Goal: Transaction & Acquisition: Purchase product/service

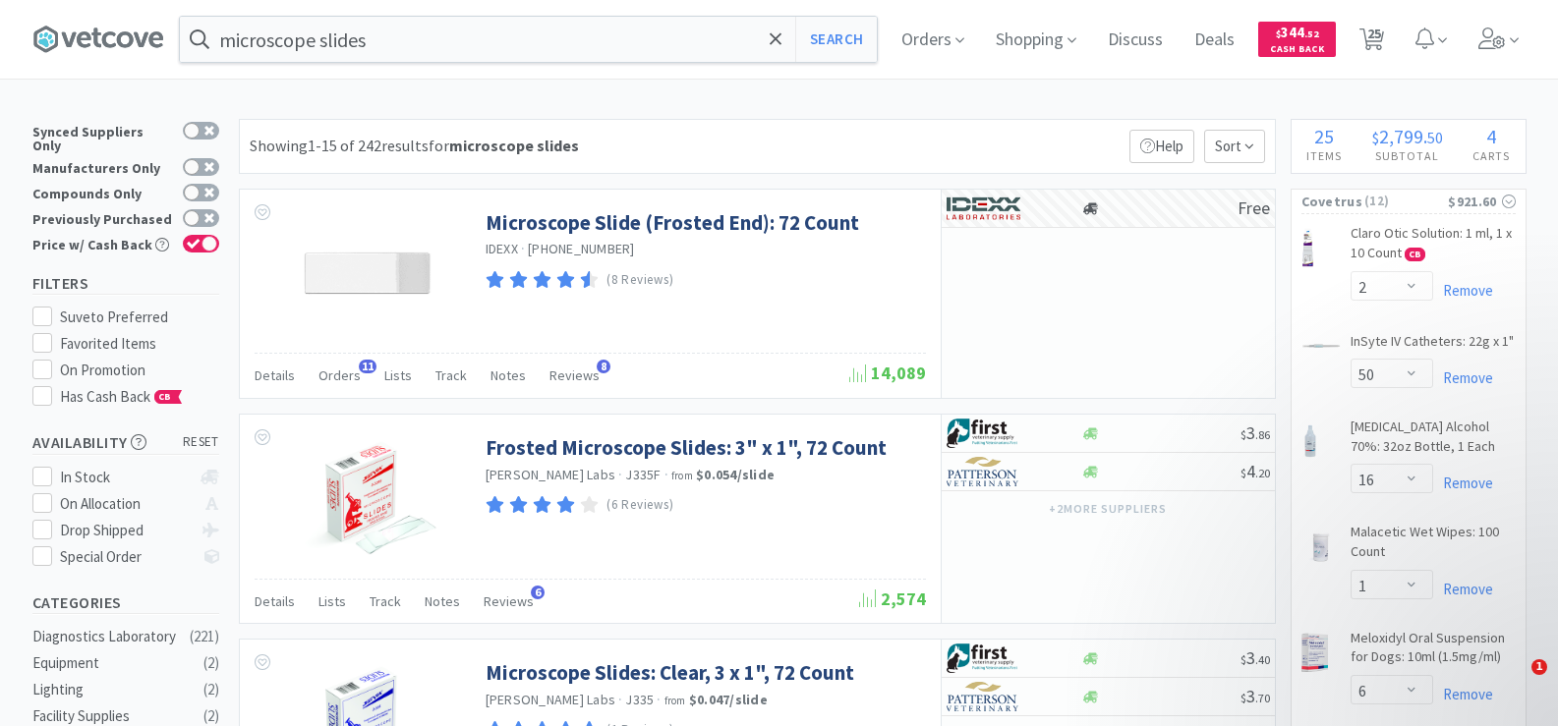
select select "2"
select select "50"
select select "16"
select select "1"
select select "6"
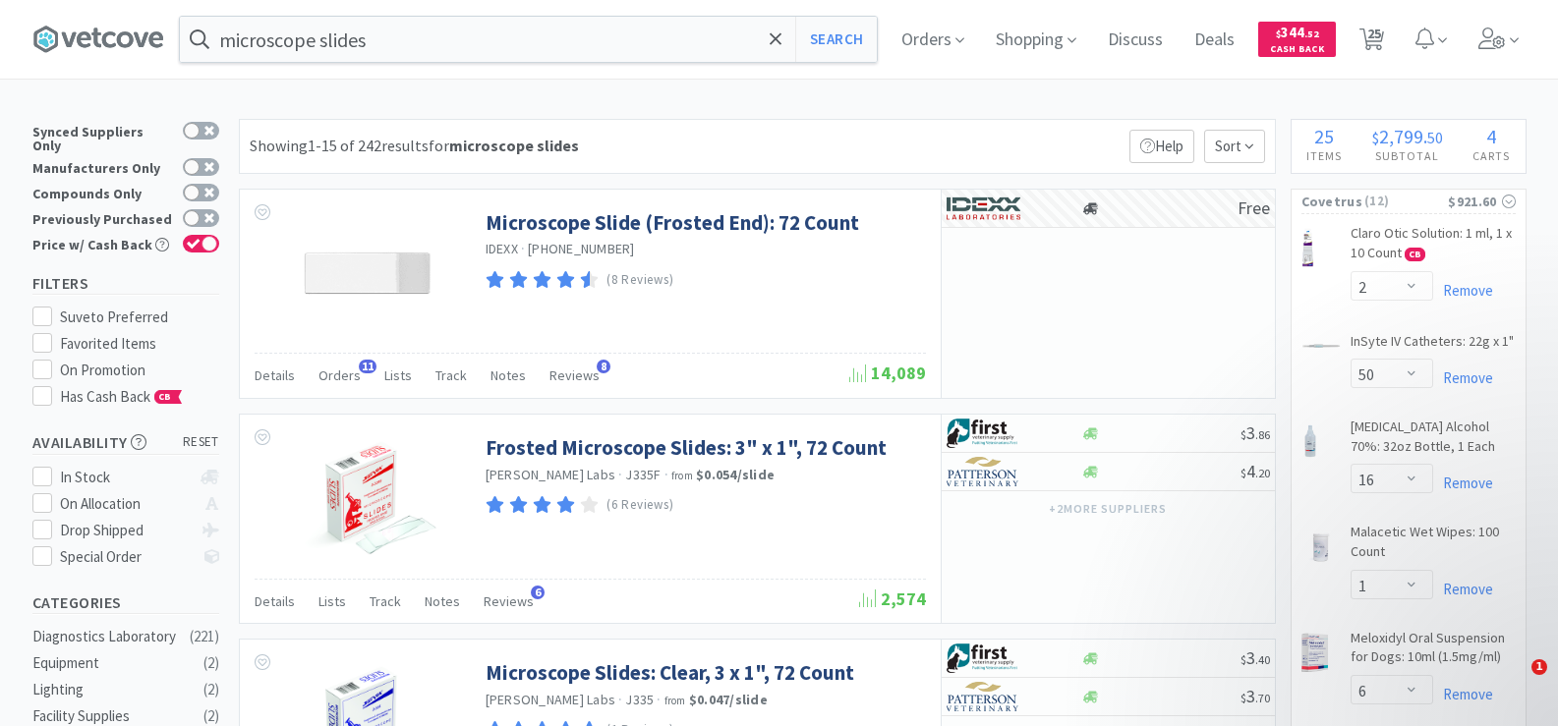
select select "2"
select select "1"
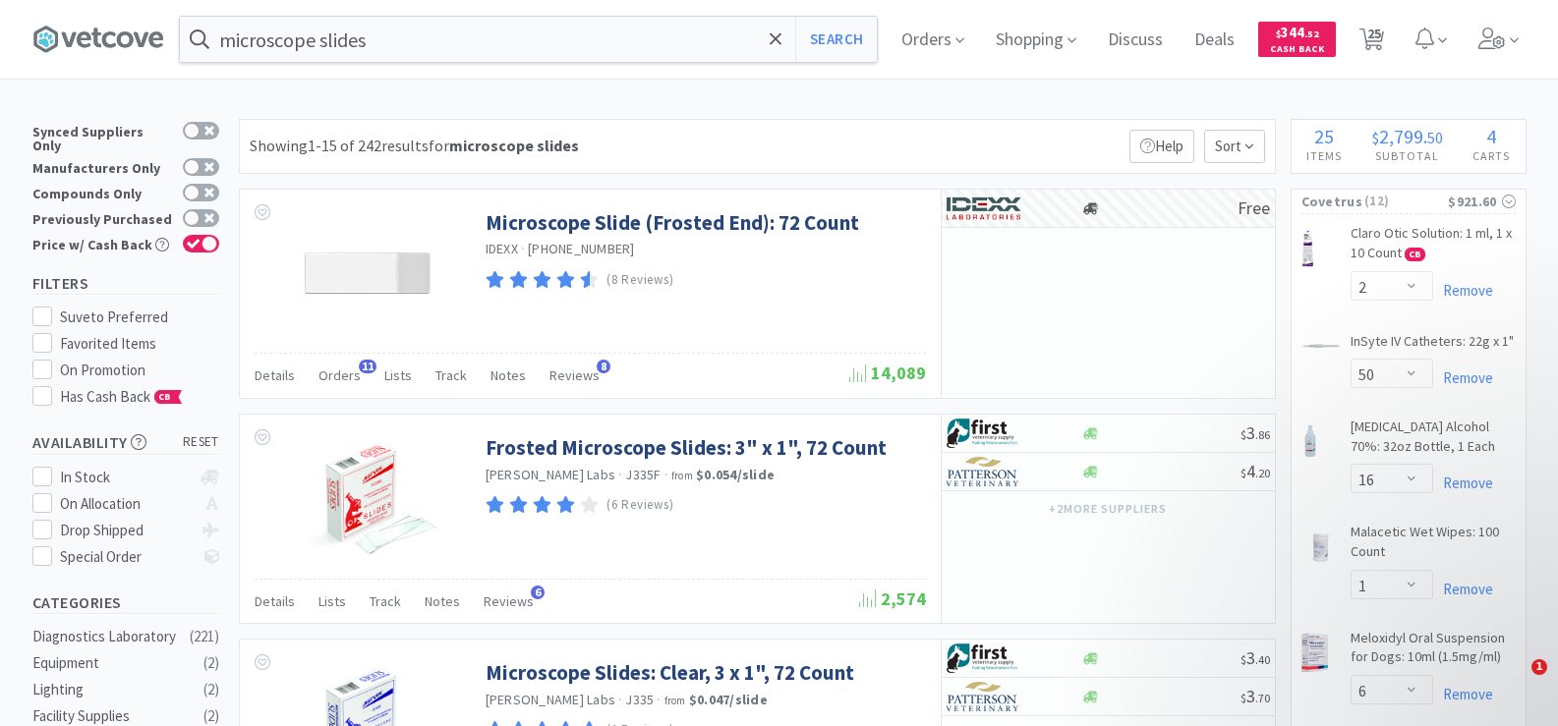
select select "1"
select select "10"
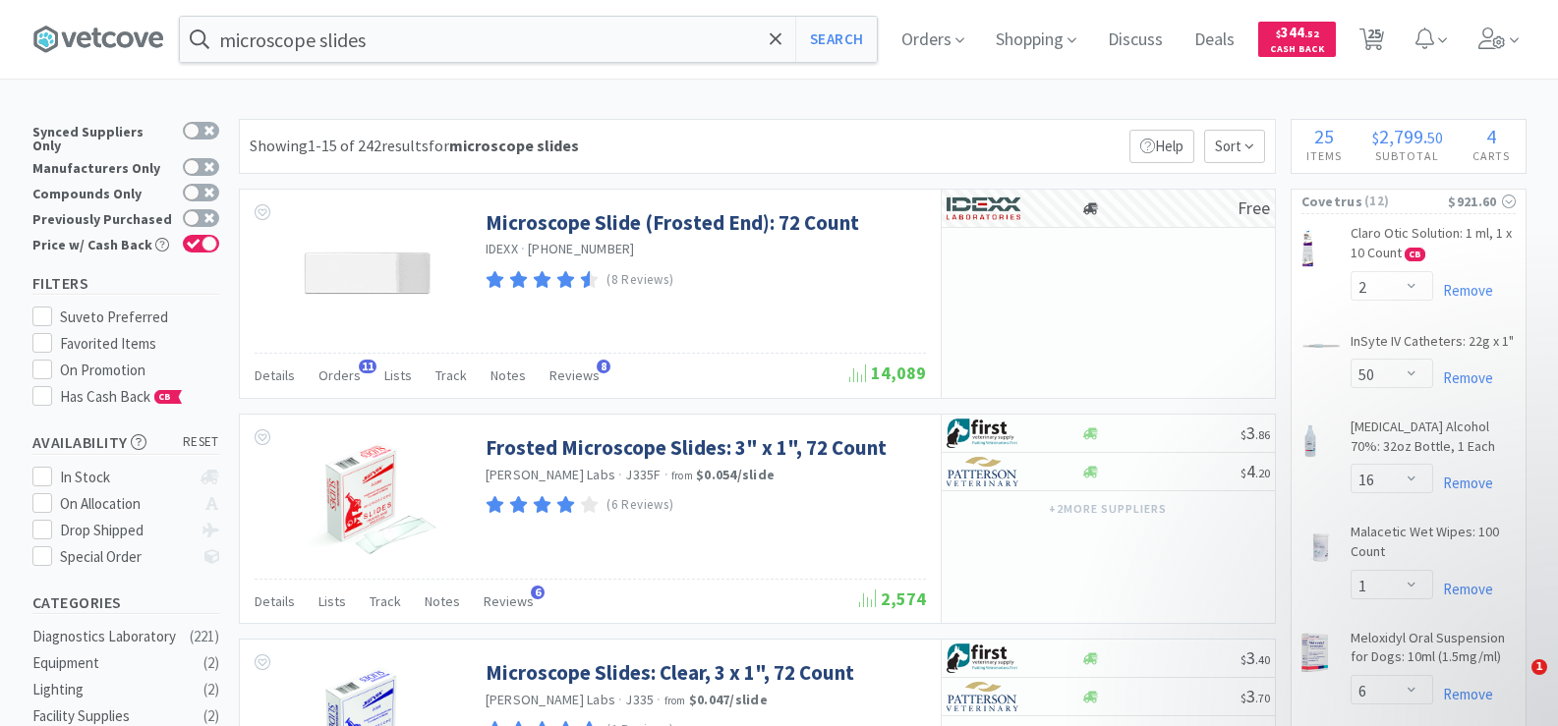
select select "1"
select select "200"
select select "6"
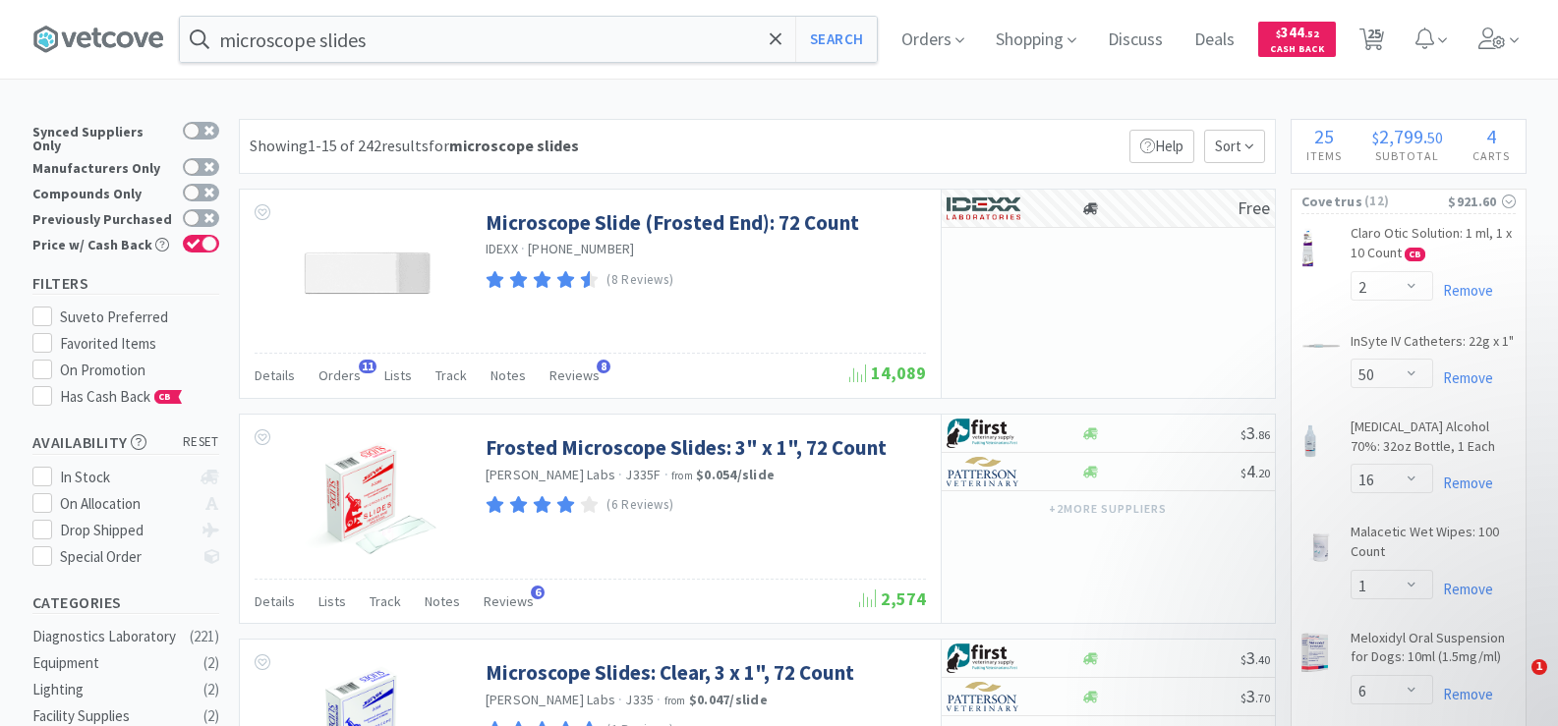
select select "10"
select select "1"
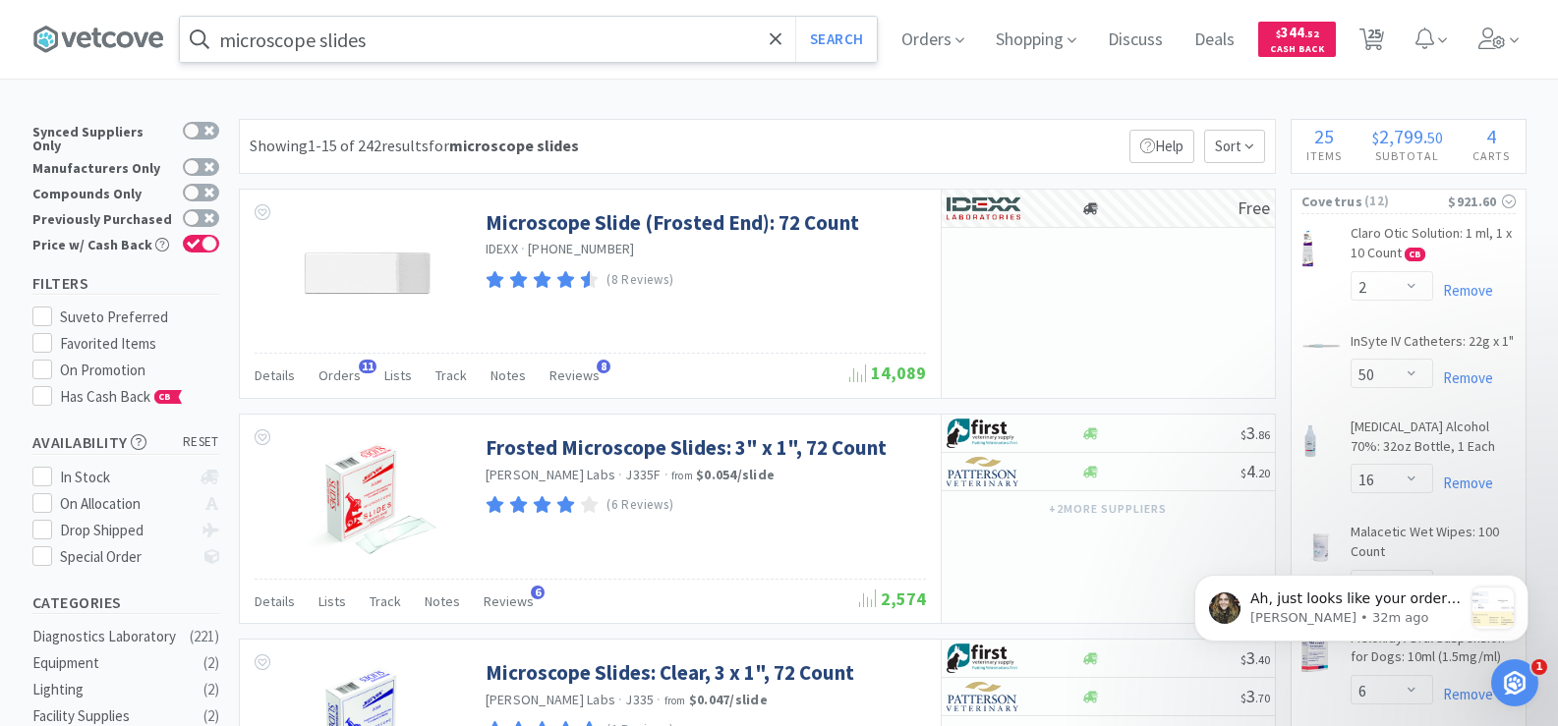
click at [386, 38] on input "microscope slides" at bounding box center [528, 39] width 697 height 45
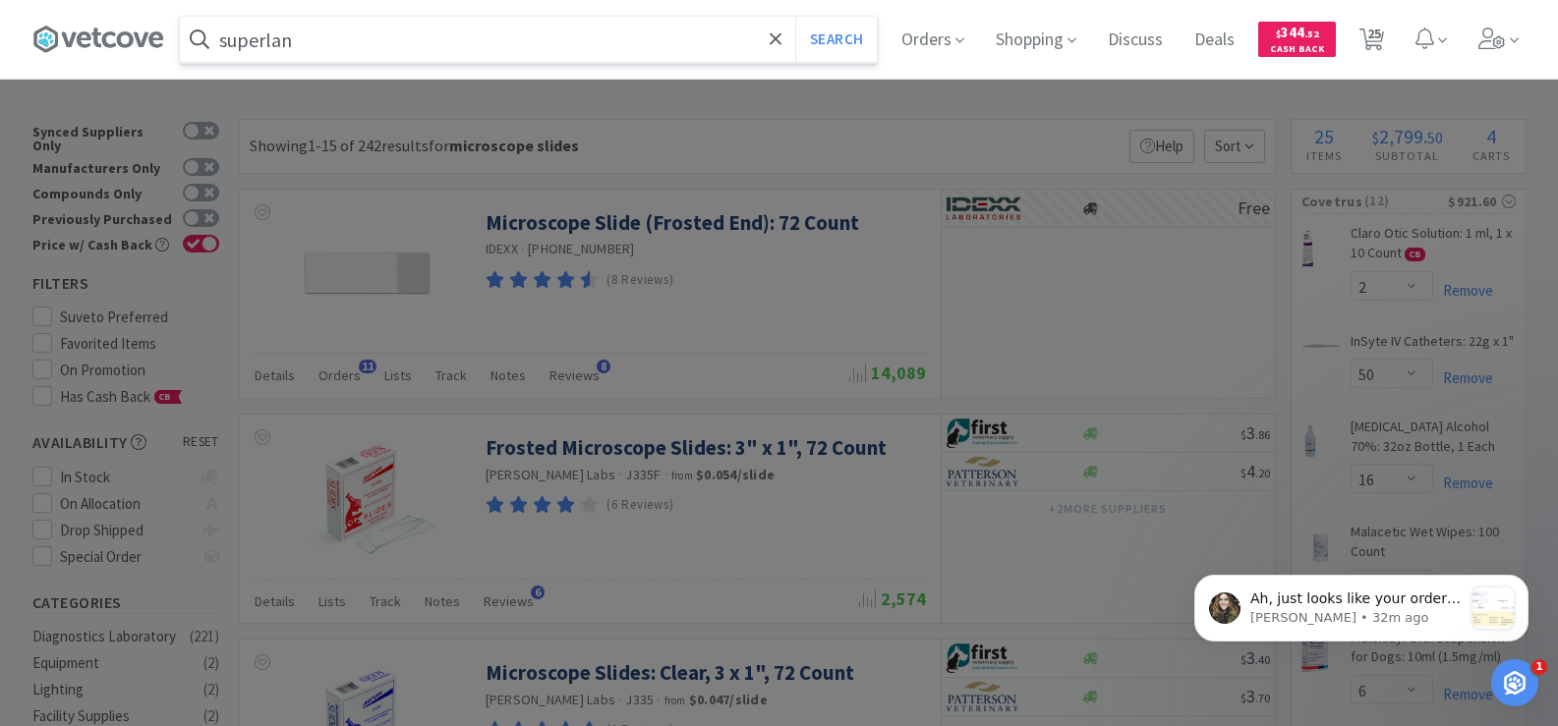
click at [795, 17] on button "Search" at bounding box center [836, 39] width 82 height 45
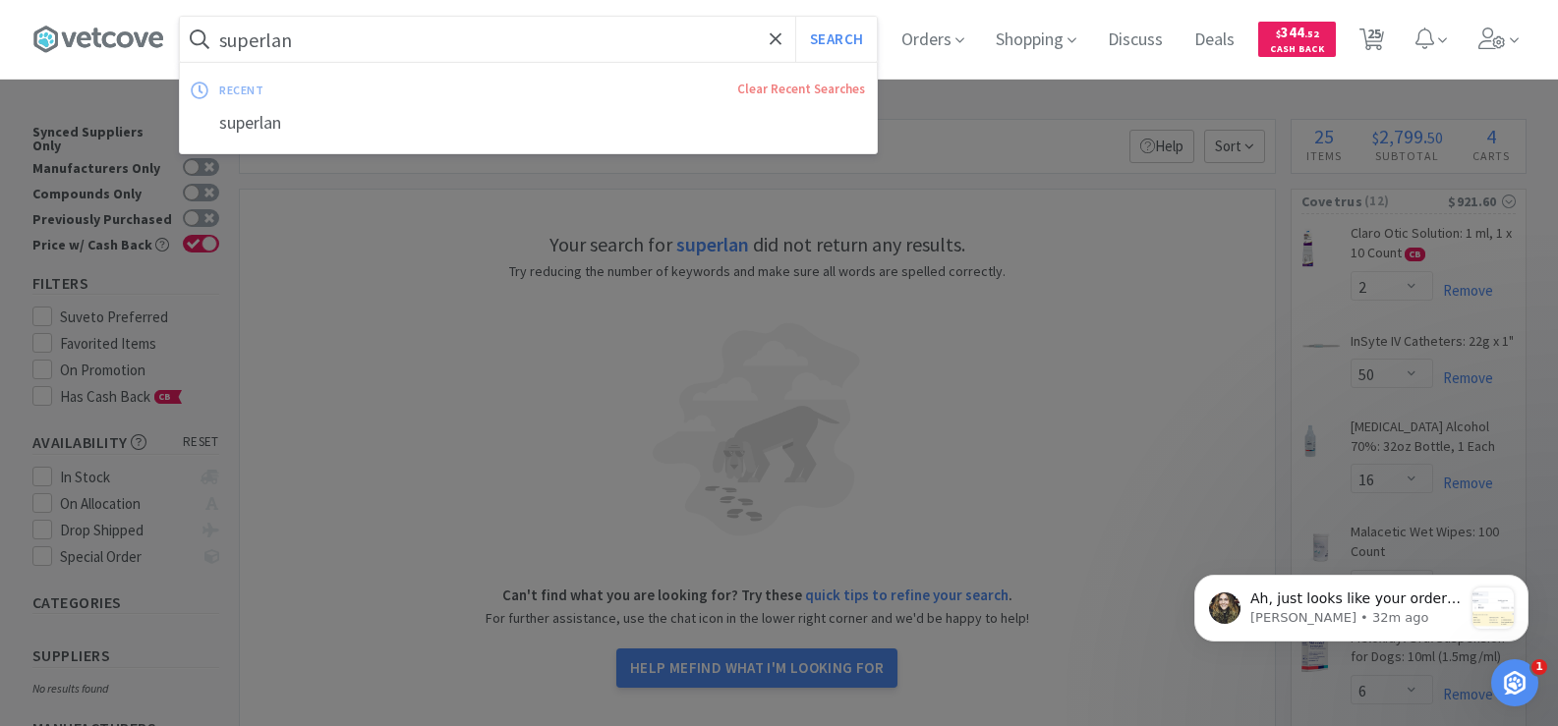
click at [386, 38] on input "superlan" at bounding box center [528, 39] width 697 height 45
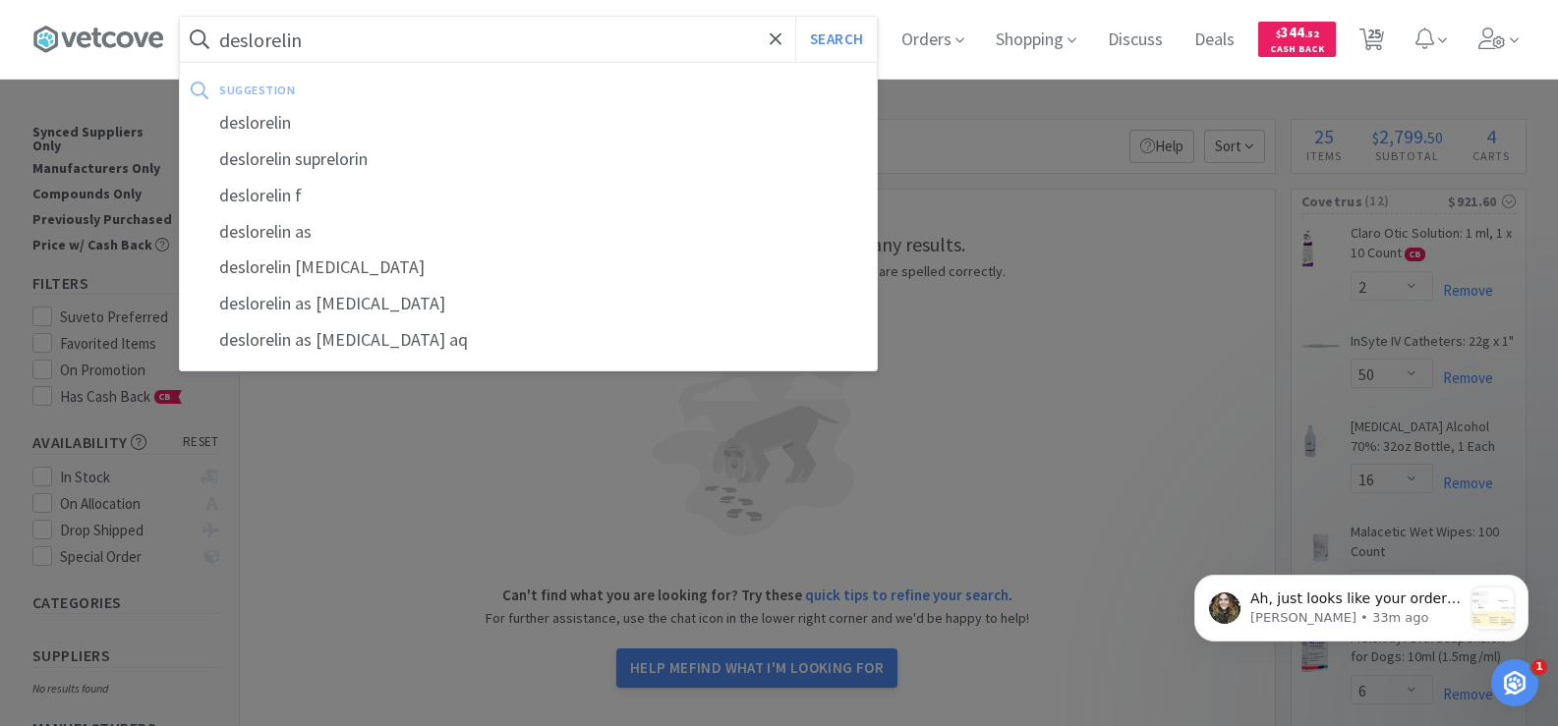
type input "deslorelin"
click at [795, 17] on button "Search" at bounding box center [836, 39] width 82 height 45
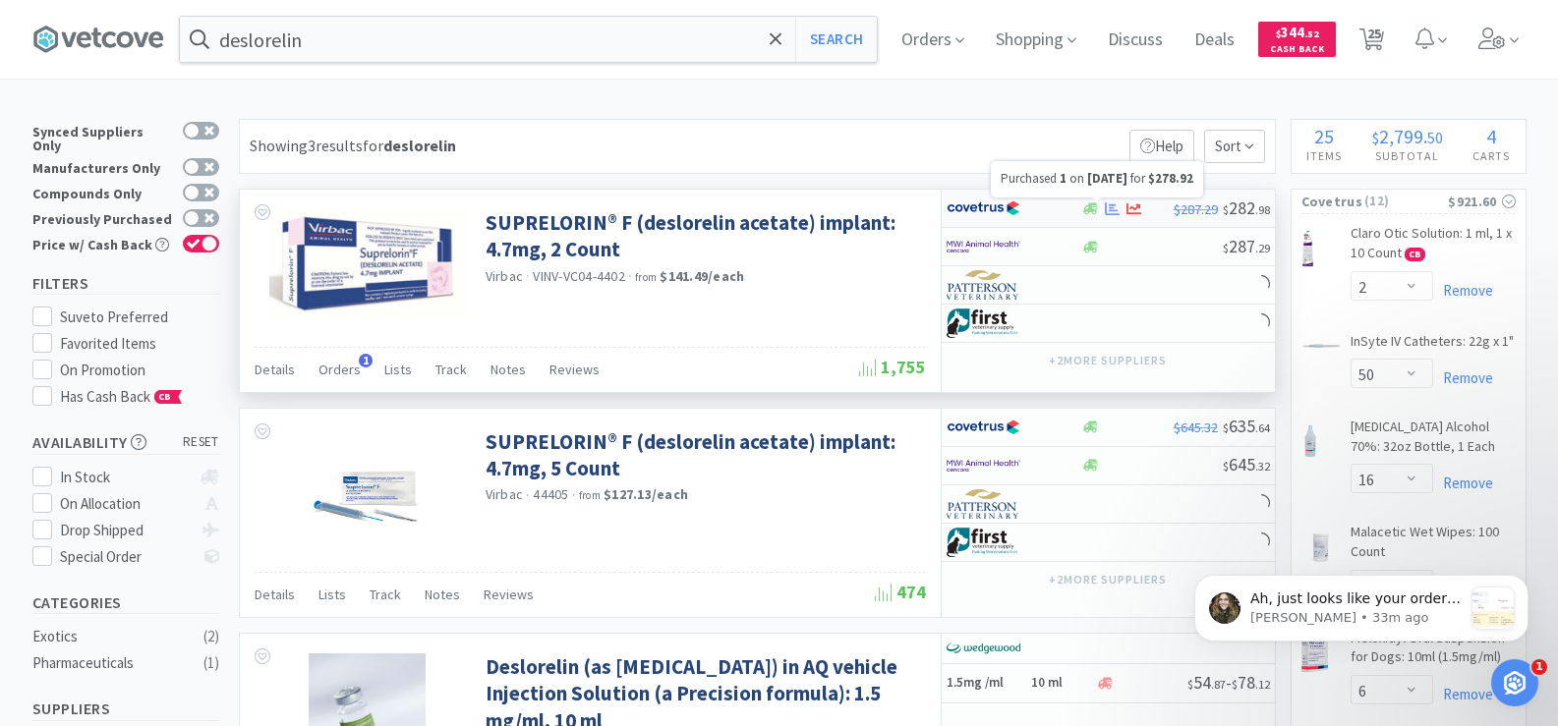
click at [1115, 210] on icon at bounding box center [1112, 207] width 15 height 13
select select "1"
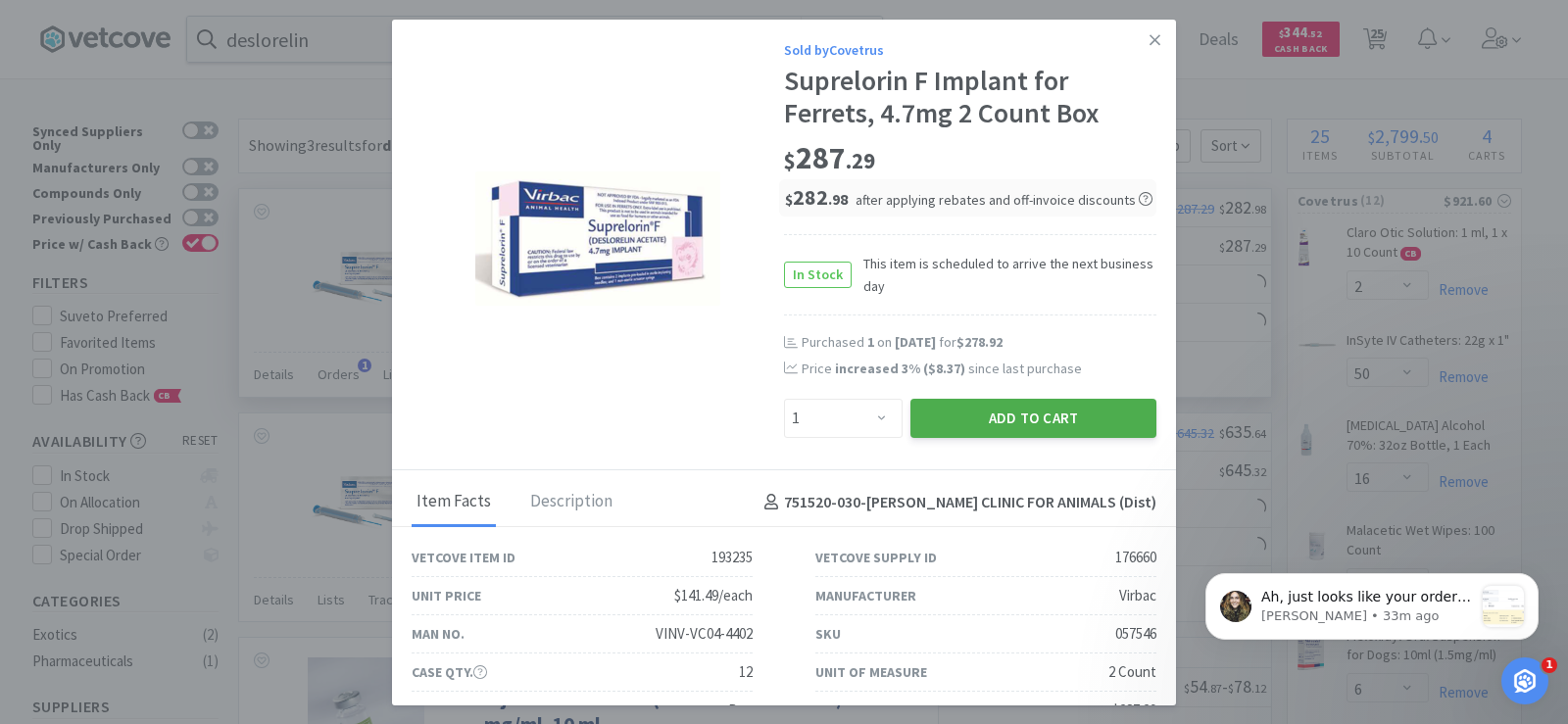
click at [1038, 425] on button "Add to Cart" at bounding box center [1033, 418] width 246 height 39
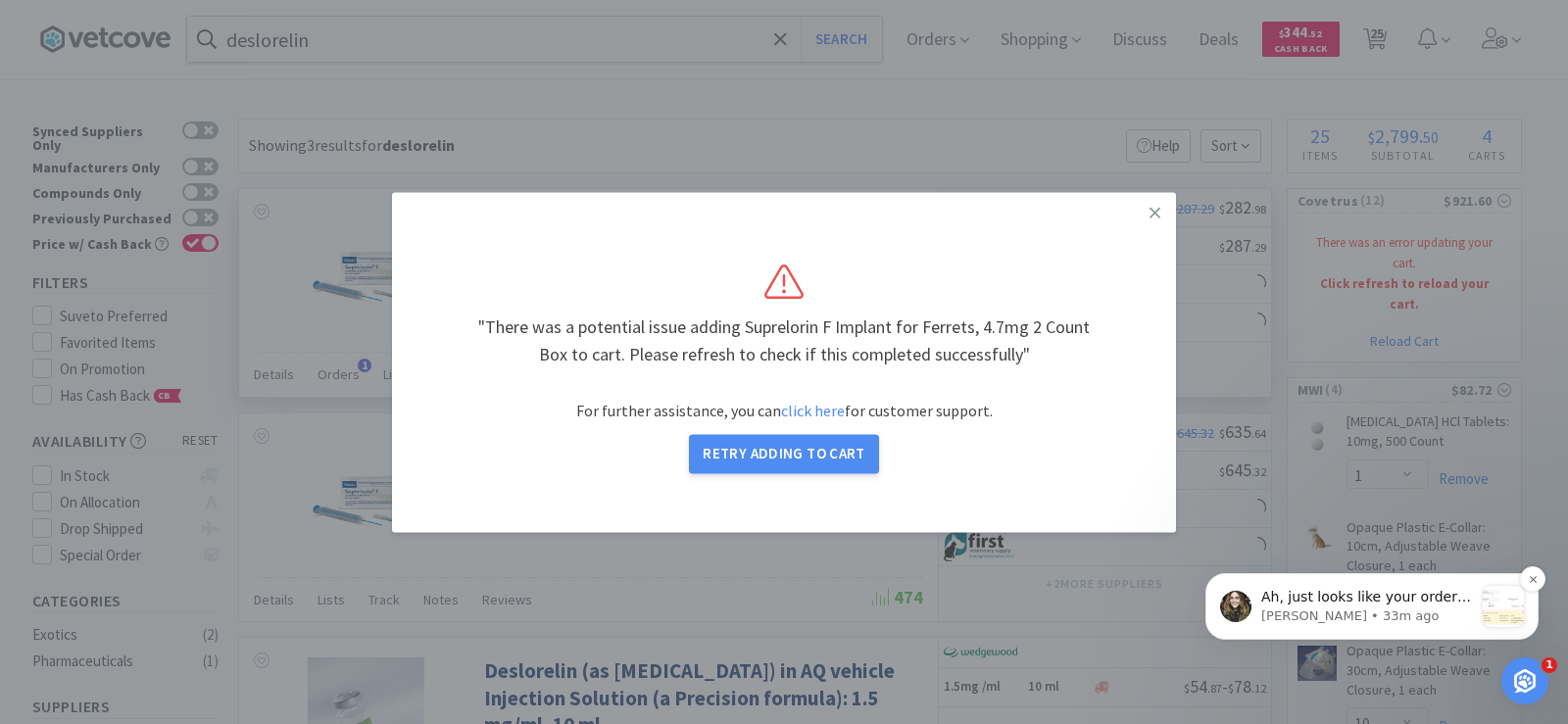
select select "2"
select select "50"
select select "16"
select select "1"
select select "6"
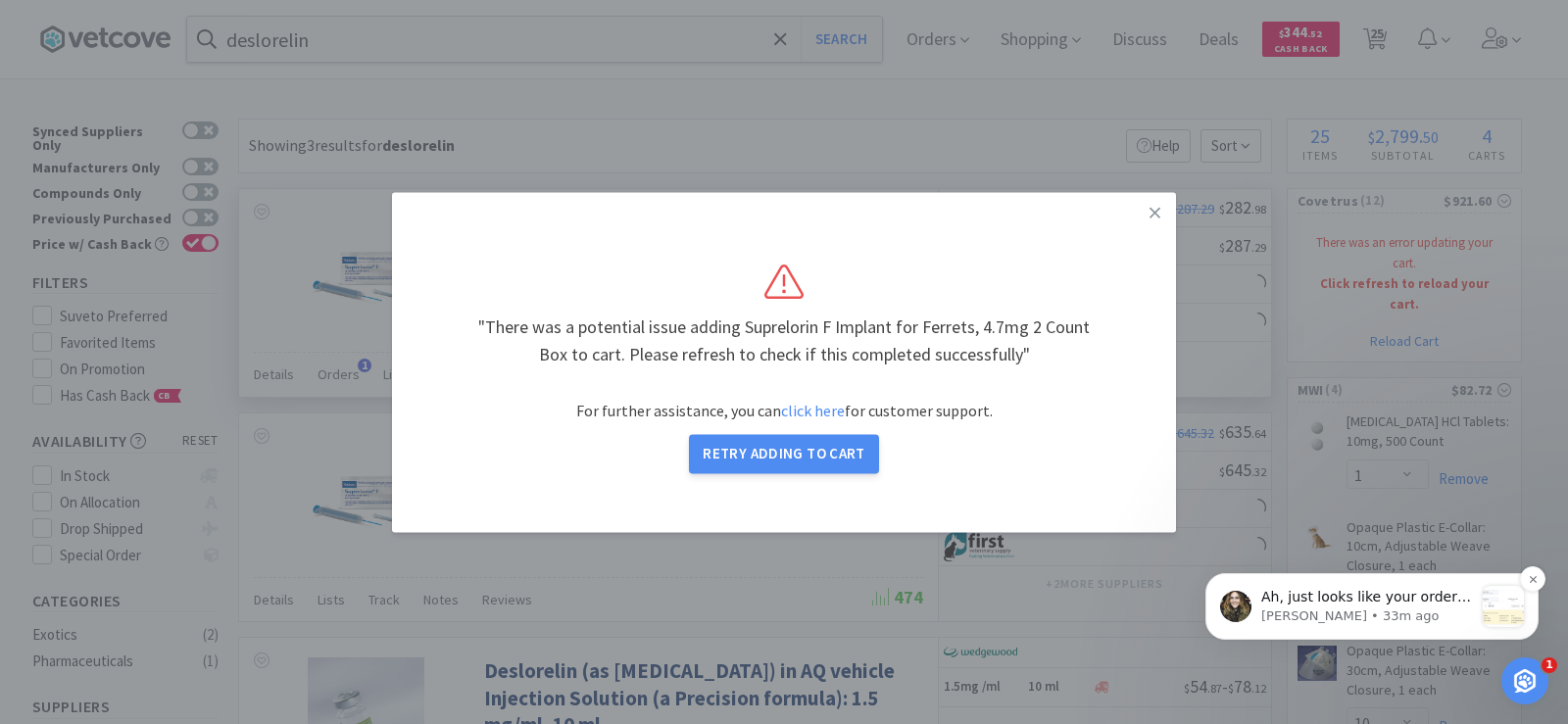
select select "2"
select select "1"
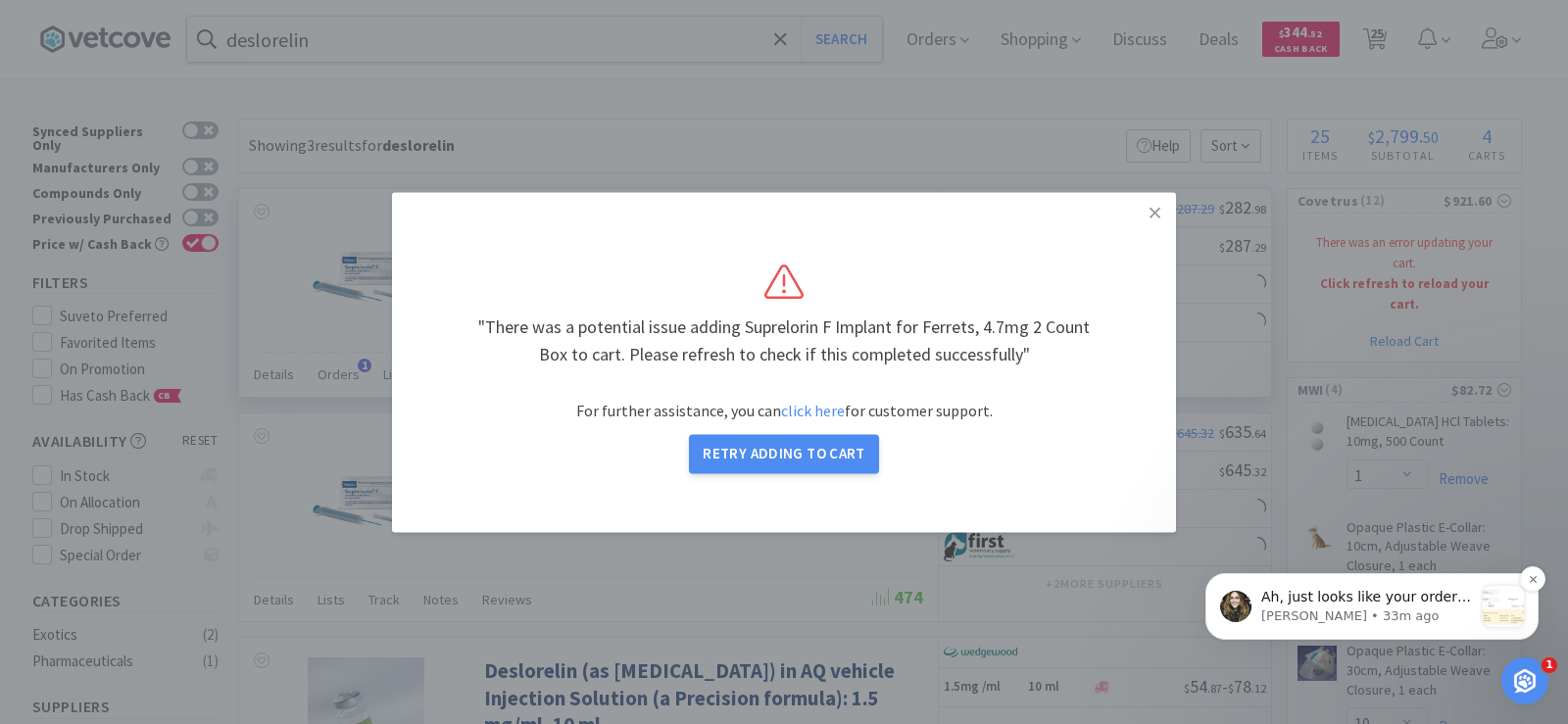
select select "1"
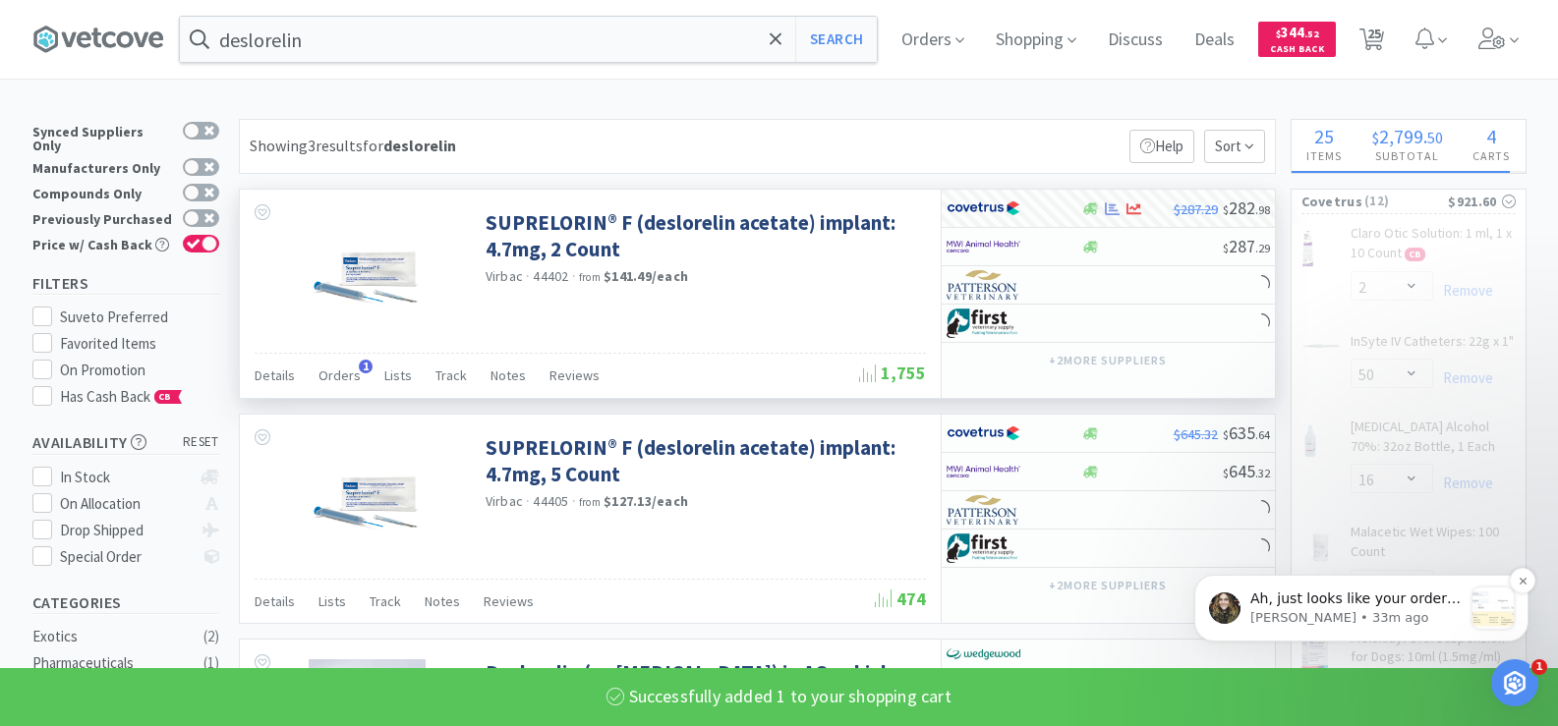
click at [1379, 603] on p "Ah, just looks like your order qty and rx qty need to match! [URL][DOMAIN_NAME]…" at bounding box center [1356, 600] width 212 height 20
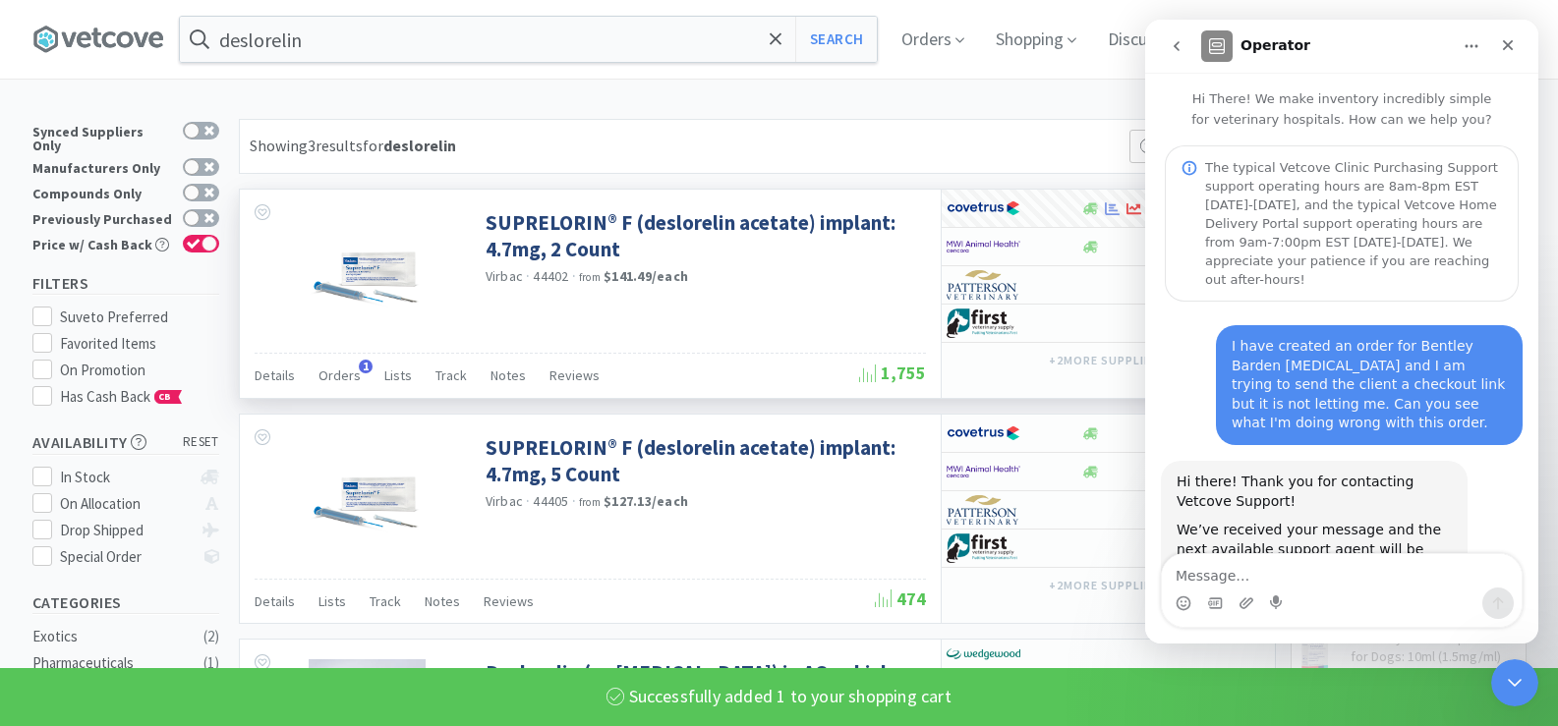
scroll to position [536, 0]
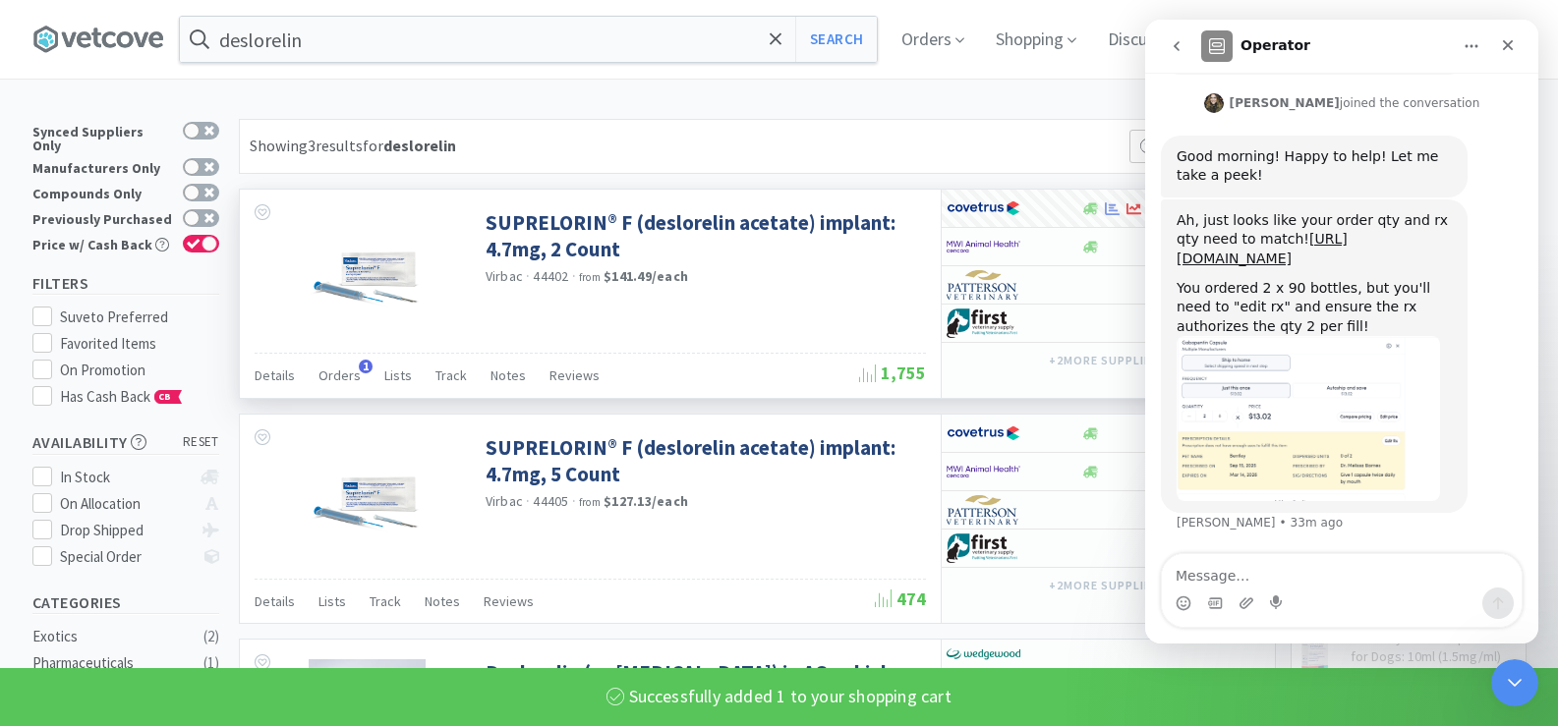
select select "1"
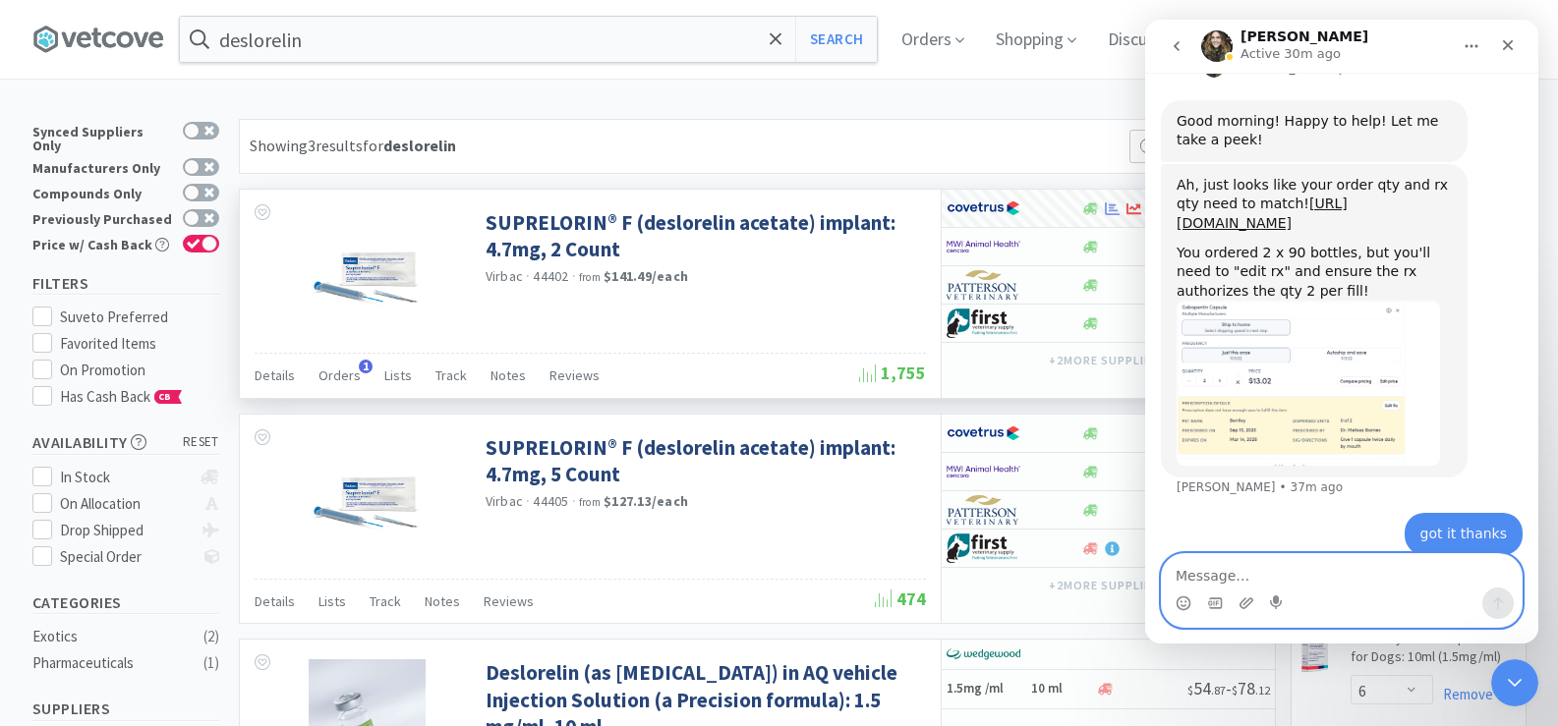
scroll to position [595, 0]
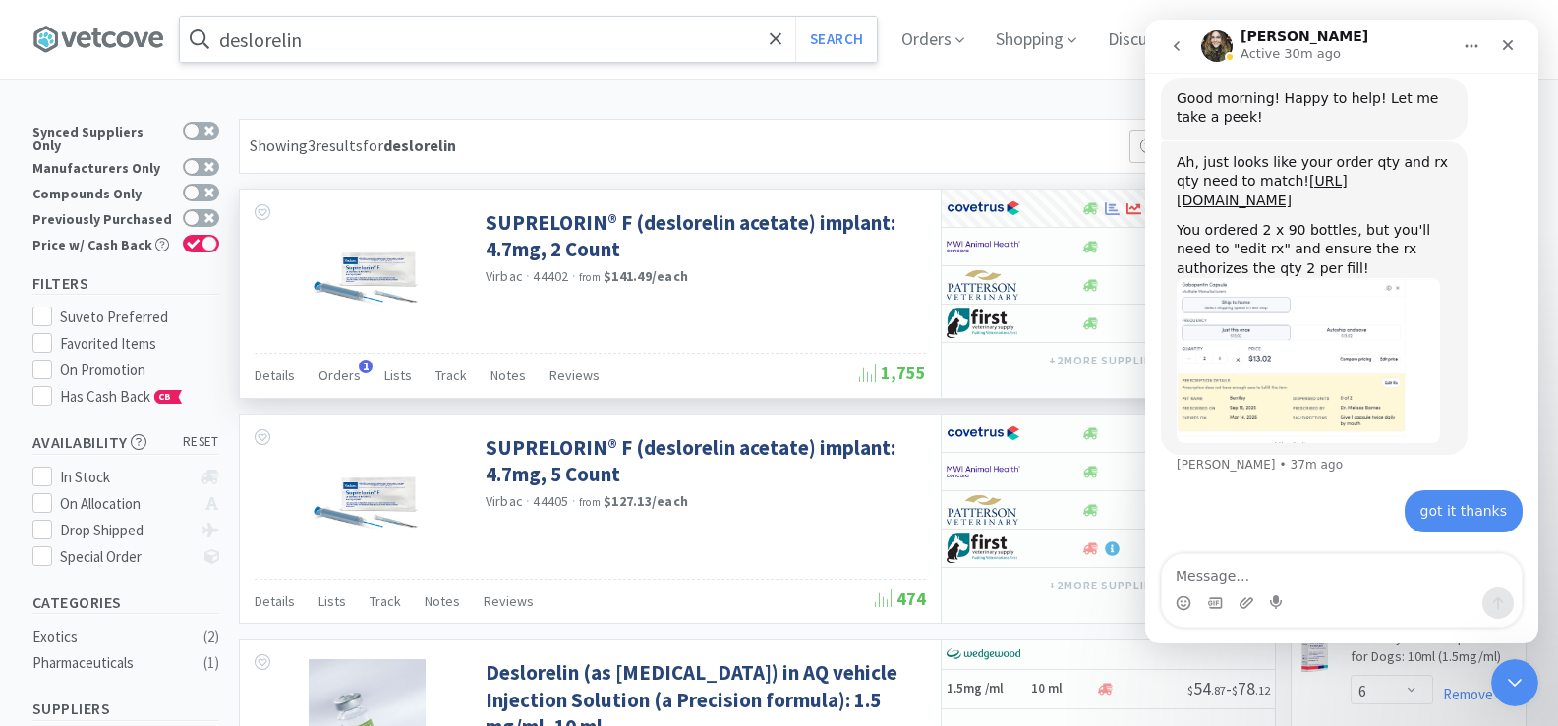
click at [365, 58] on input "deslorelin" at bounding box center [528, 39] width 697 height 45
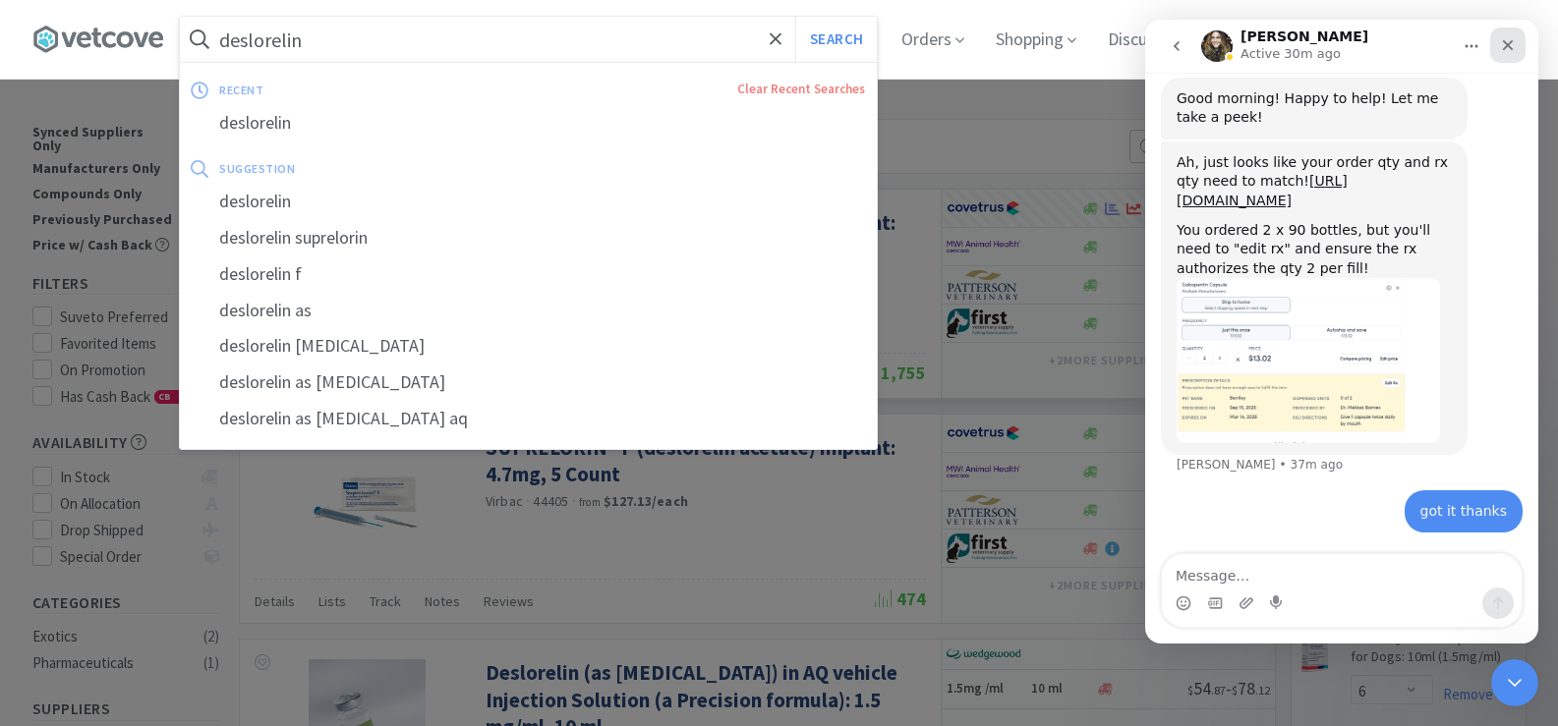
click at [1506, 46] on icon "Close" at bounding box center [1508, 45] width 11 height 11
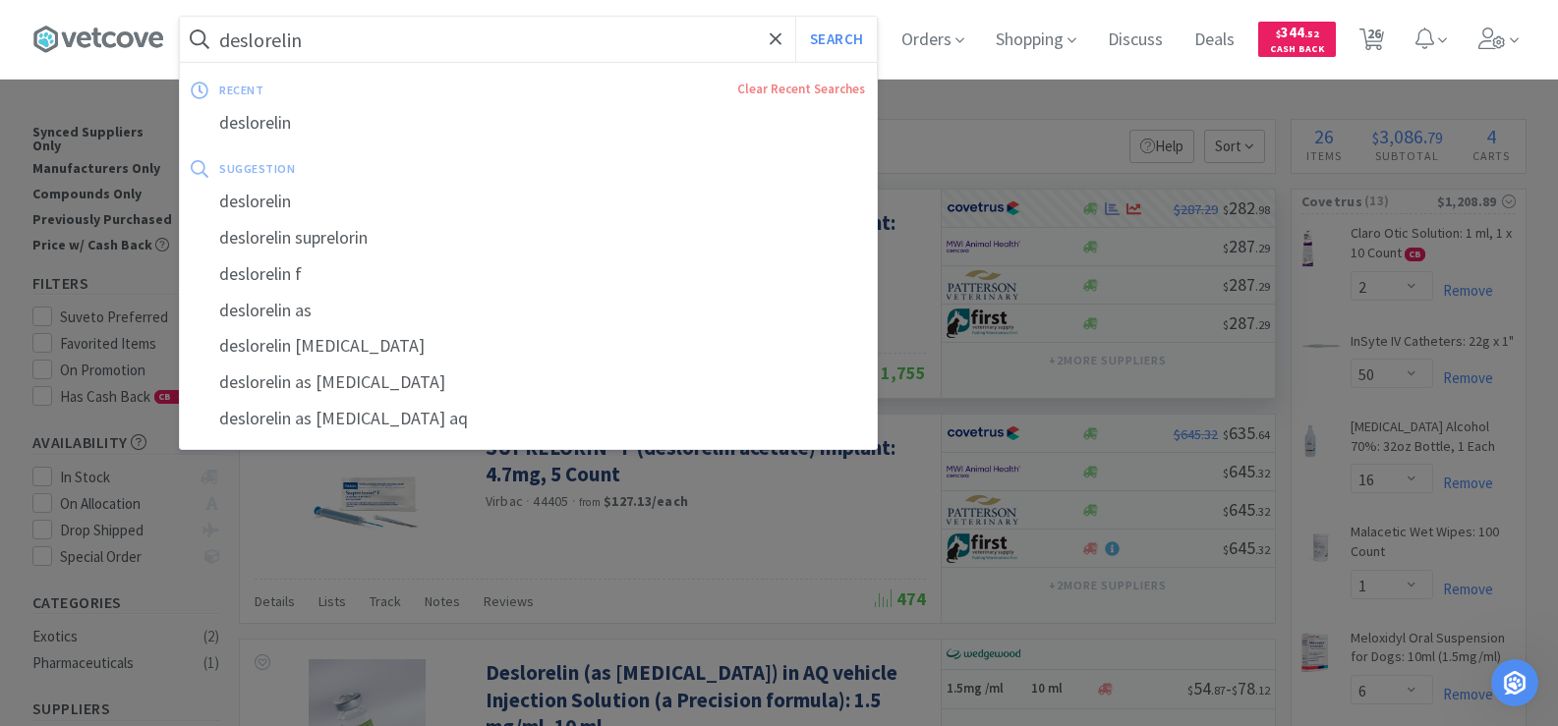
click at [369, 53] on input "deslorelin" at bounding box center [528, 39] width 697 height 45
type input "d"
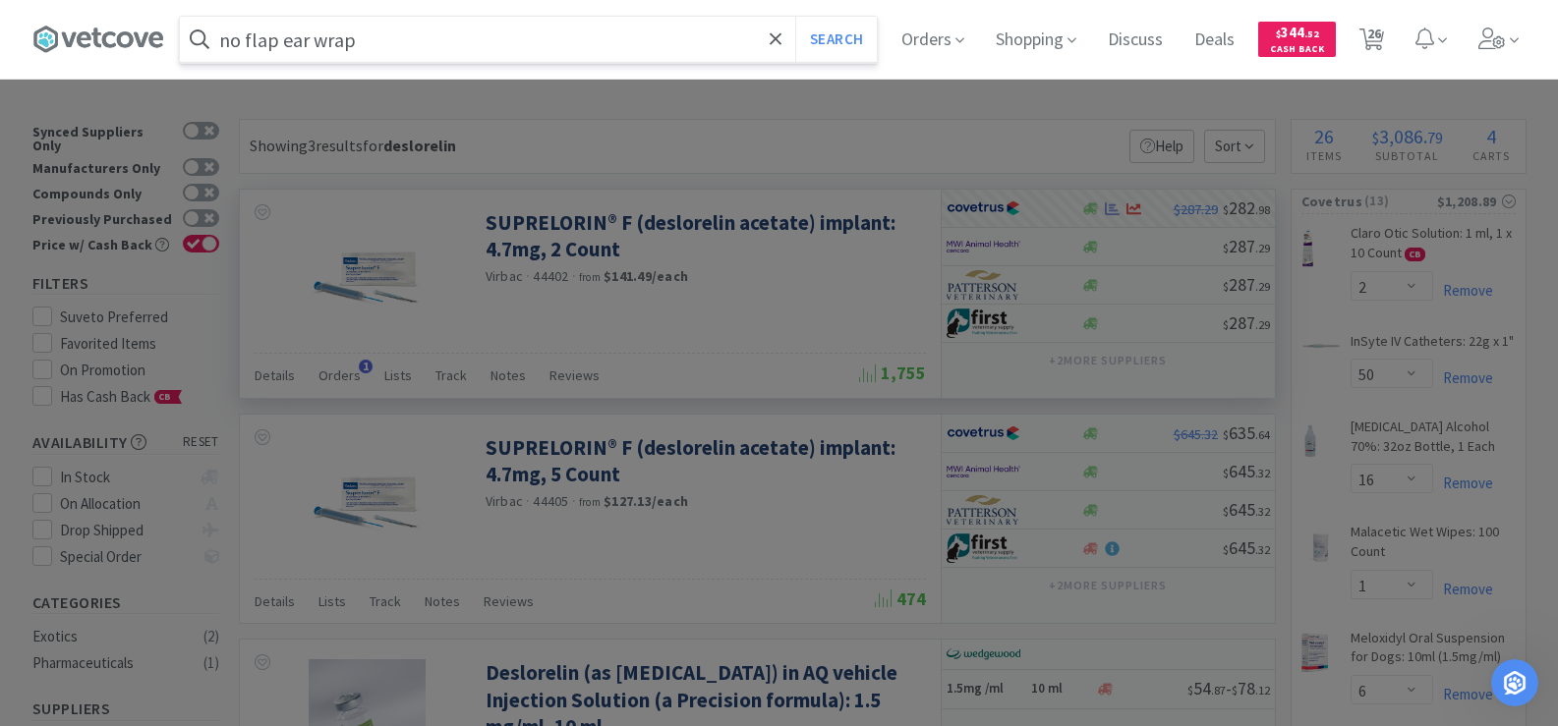
type input "no flap ear wrap"
click at [795, 17] on button "Search" at bounding box center [836, 39] width 82 height 45
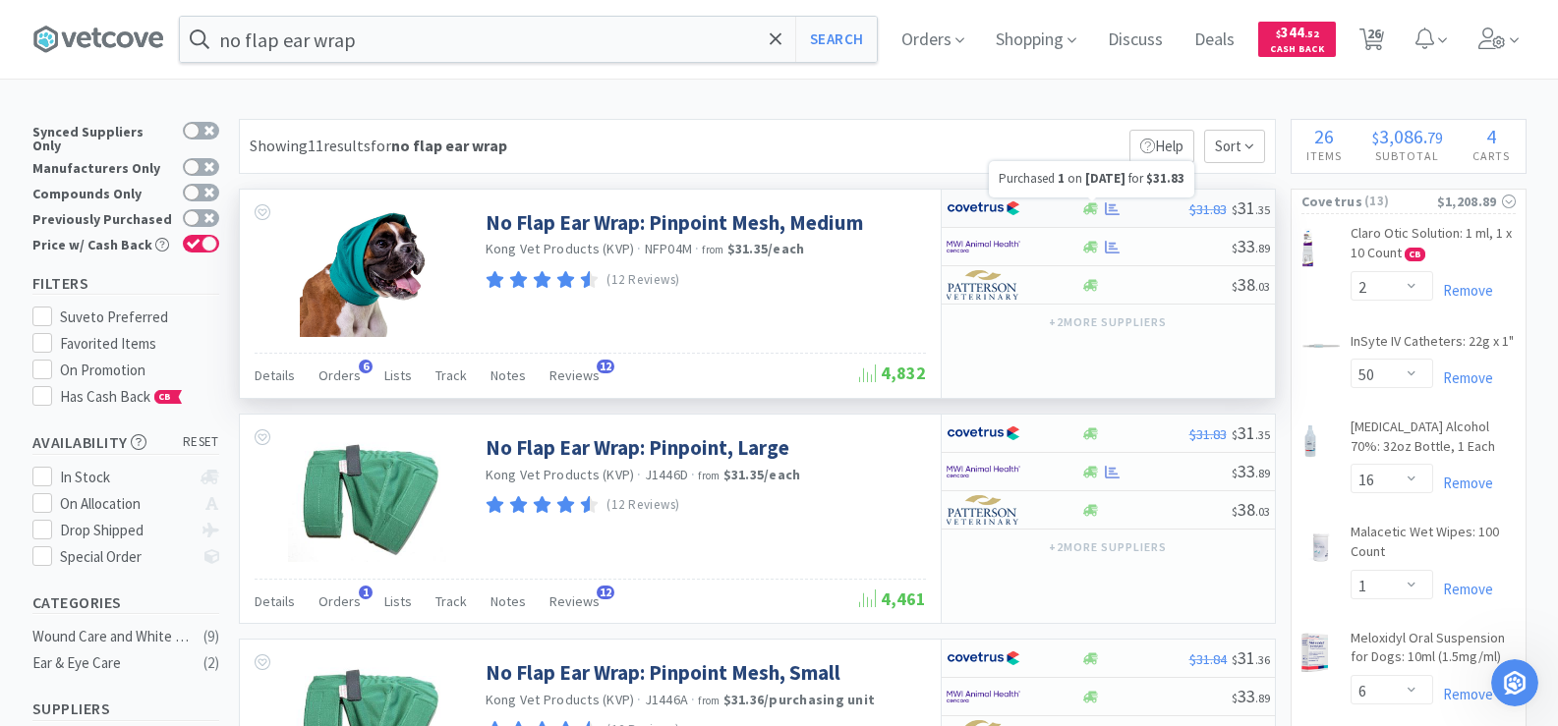
click at [1113, 212] on icon at bounding box center [1112, 208] width 15 height 15
select select "1"
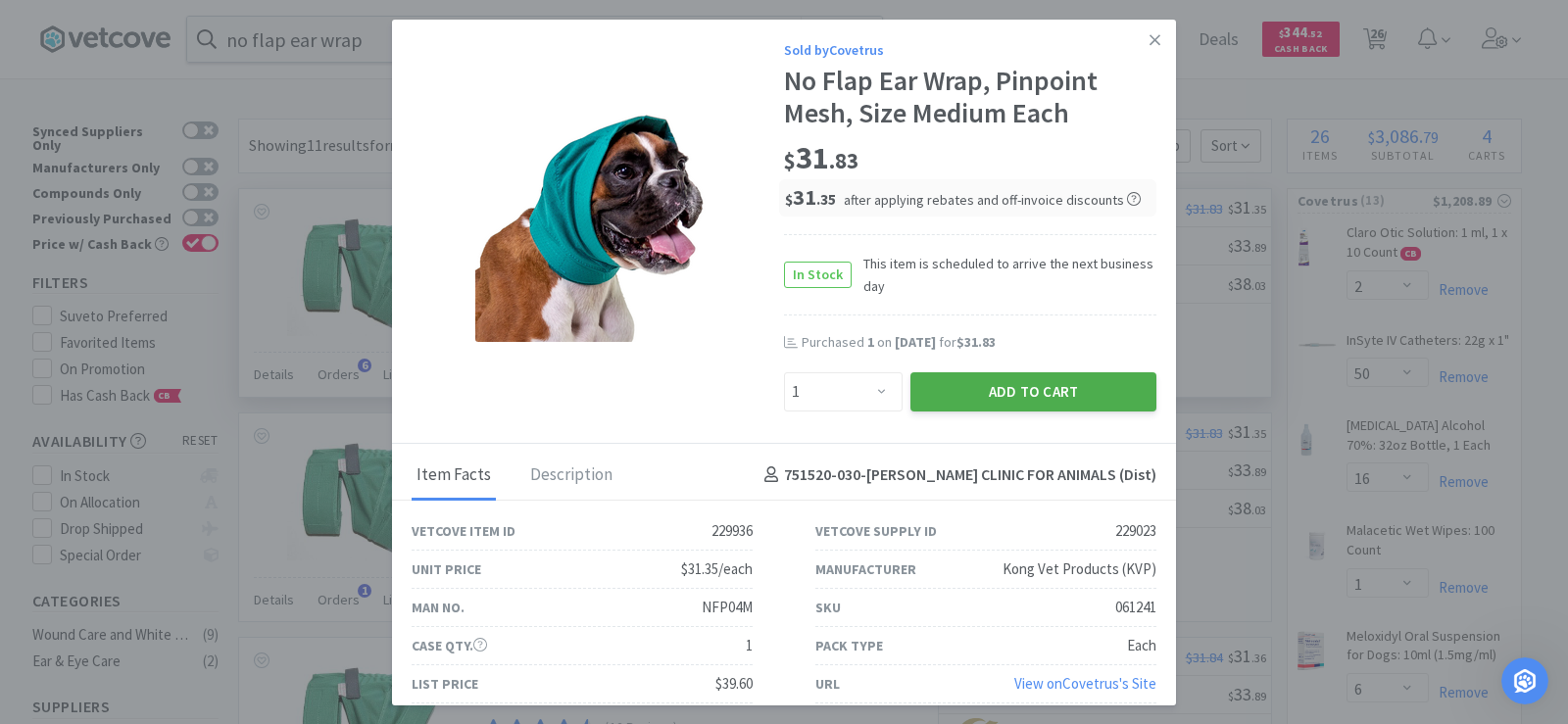
click at [1042, 395] on button "Add to Cart" at bounding box center [1033, 391] width 246 height 39
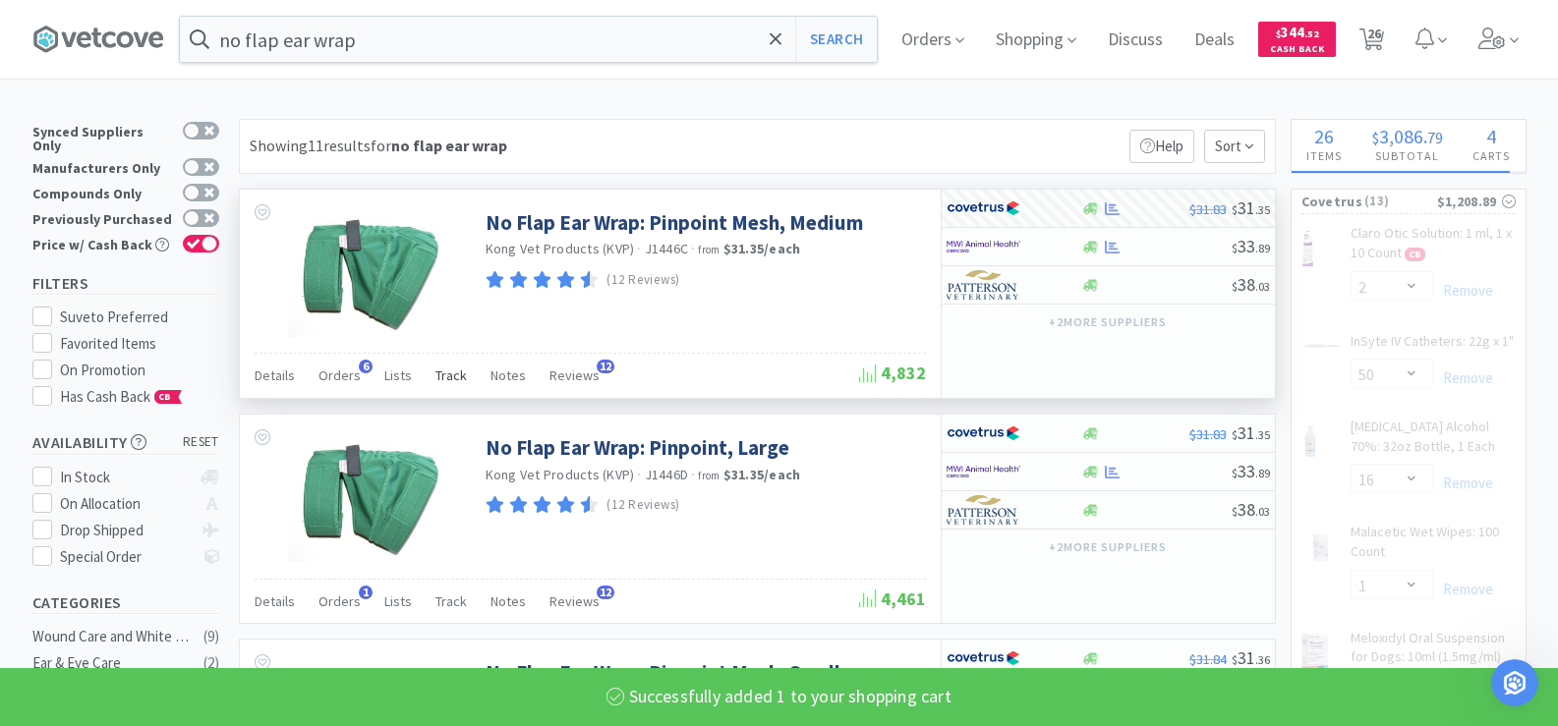
select select "1"
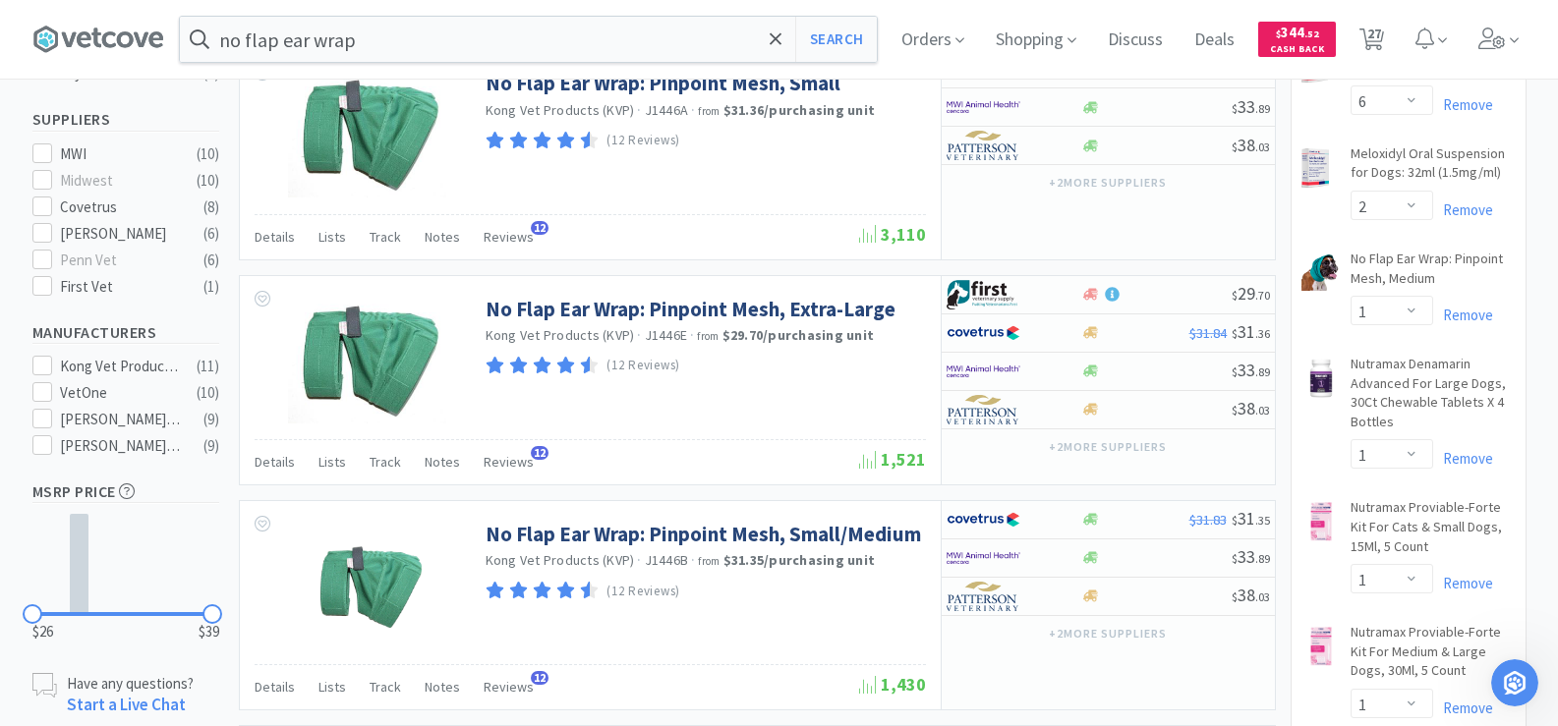
scroll to position [786, 0]
